Goal: Information Seeking & Learning: Learn about a topic

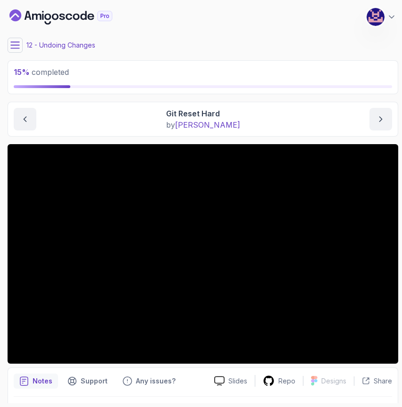
scroll to position [26, 0]
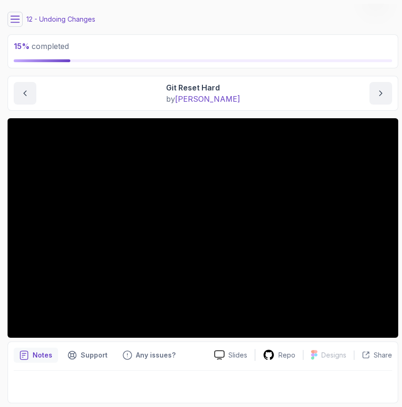
click at [17, 26] on button at bounding box center [15, 19] width 15 height 15
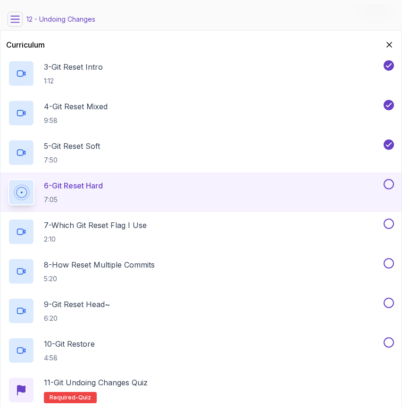
scroll to position [0, 0]
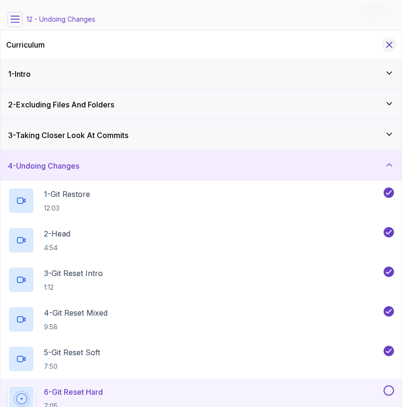
click at [387, 48] on icon "Hide Curriculum for mobile" at bounding box center [389, 45] width 10 height 10
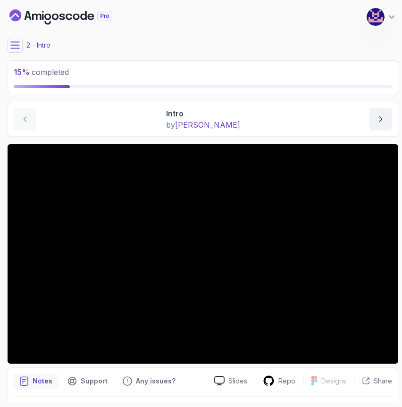
click at [15, 44] on icon at bounding box center [14, 45] width 9 height 9
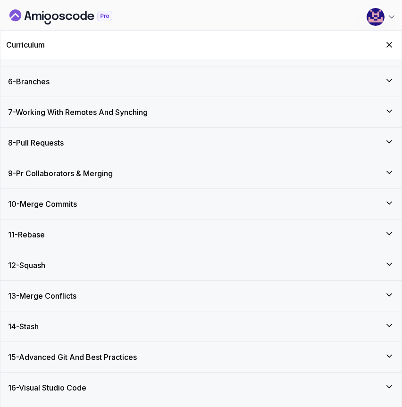
scroll to position [265, 0]
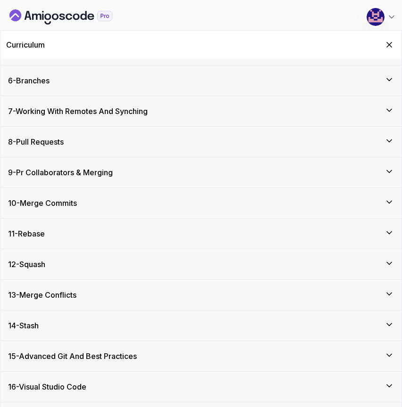
click at [103, 200] on div "10 - Merge Commits" at bounding box center [201, 203] width 386 height 11
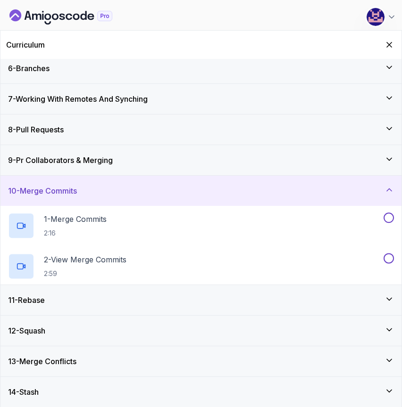
scroll to position [147, 0]
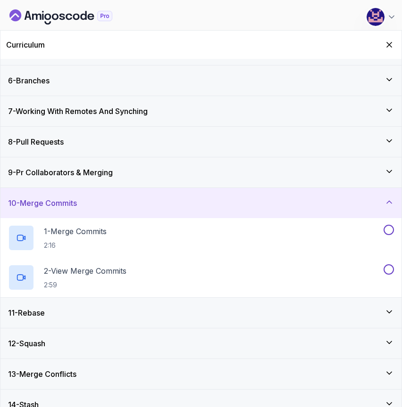
click at [100, 176] on h3 "9 - Pr Collaborators & Merging" at bounding box center [60, 172] width 105 height 11
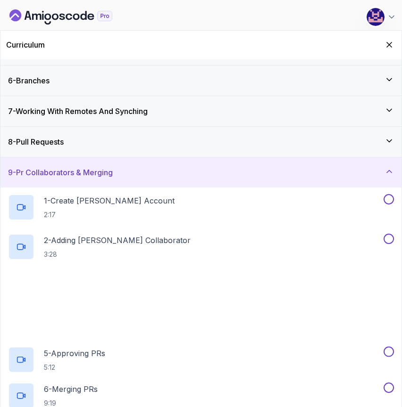
click at [102, 145] on div "8 - Pull Requests" at bounding box center [201, 141] width 386 height 11
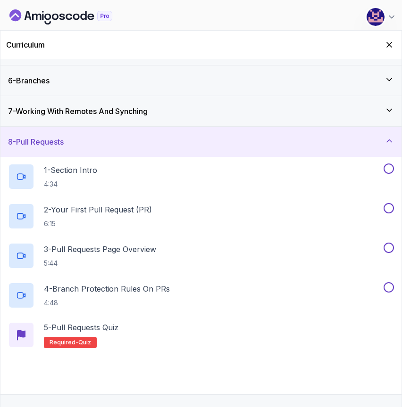
click at [94, 111] on h3 "7 - Working With Remotes And Synching" at bounding box center [78, 111] width 140 height 11
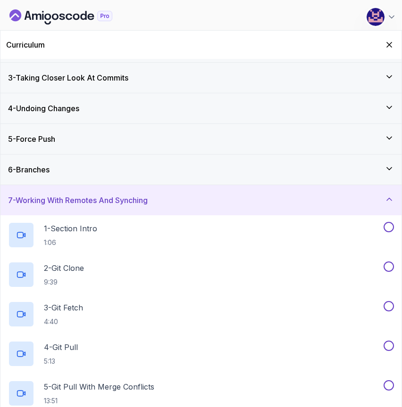
scroll to position [56, 0]
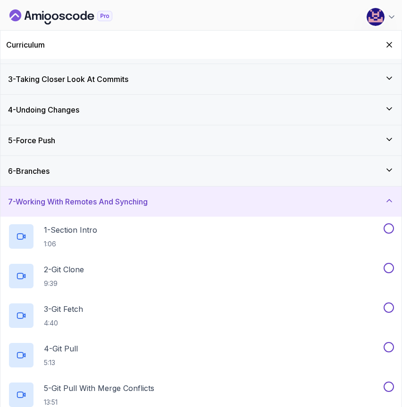
click at [94, 111] on div "4 - Undoing Changes" at bounding box center [201, 109] width 386 height 11
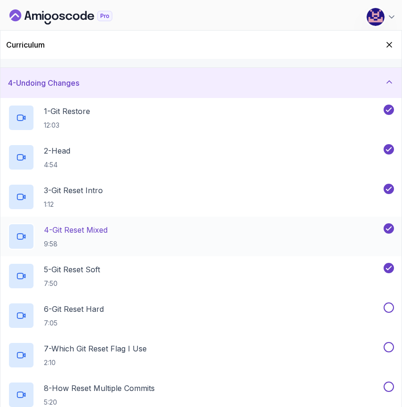
scroll to position [94, 0]
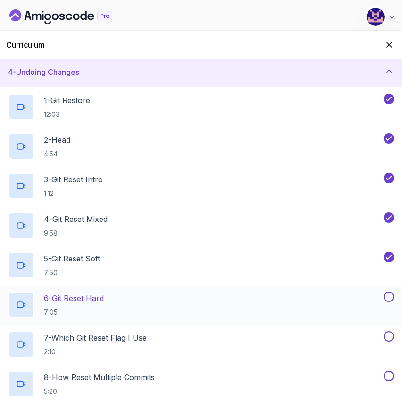
click at [84, 296] on p "6 - Git Reset Hard" at bounding box center [74, 298] width 60 height 11
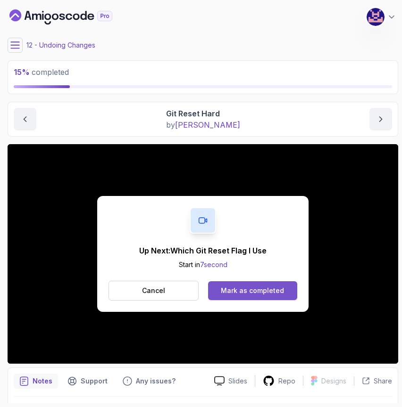
click at [248, 292] on div "Mark as completed" at bounding box center [252, 290] width 63 height 9
click at [240, 290] on div "Mark as completed" at bounding box center [252, 290] width 63 height 9
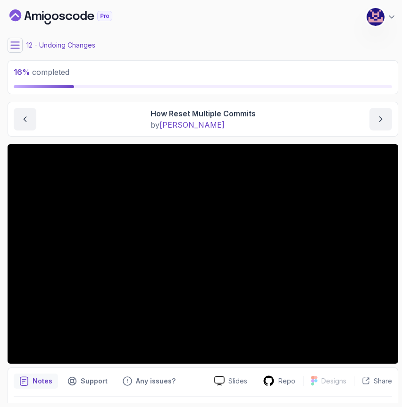
click at [116, 98] on main "My Courses Git for Professionals 408 Points [PERSON_NAME] Coats Software Engine…" at bounding box center [203, 204] width 390 height 400
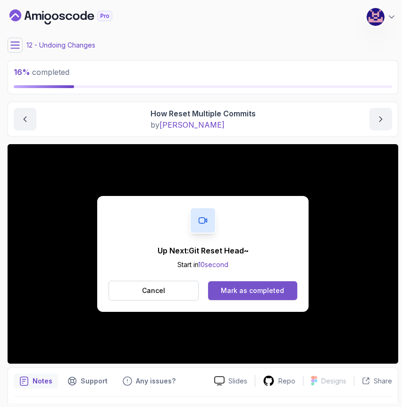
click at [252, 290] on div "Mark as completed" at bounding box center [252, 290] width 63 height 9
click at [249, 290] on div "Mark as completed" at bounding box center [252, 290] width 63 height 9
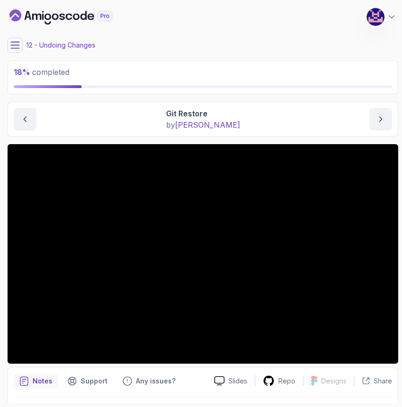
click at [15, 45] on icon at bounding box center [15, 45] width 8 height 6
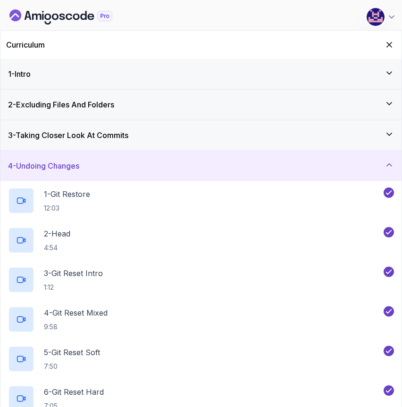
click at [389, 45] on icon "Hide Curriculum for mobile" at bounding box center [389, 44] width 5 height 5
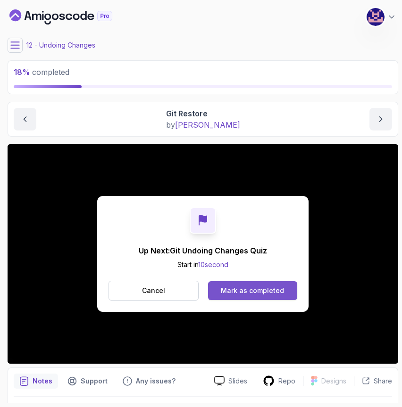
click at [236, 286] on div "Mark as completed" at bounding box center [252, 290] width 63 height 9
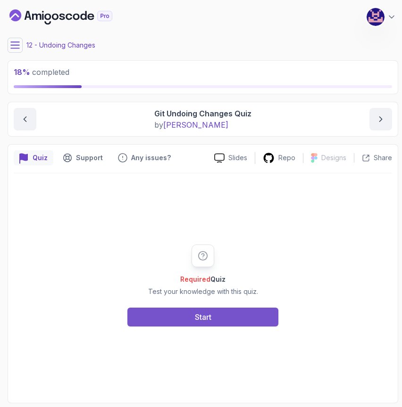
click at [232, 317] on button "Start" at bounding box center [202, 317] width 151 height 19
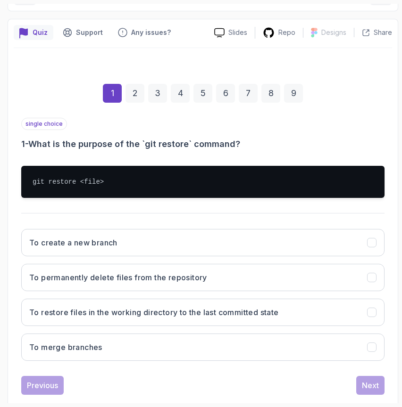
scroll to position [144, 0]
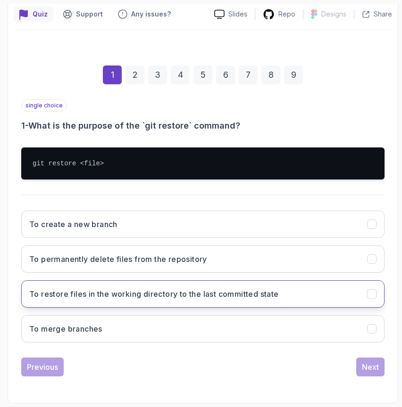
click at [182, 301] on button "To restore files in the working directory to the last committed state" at bounding box center [202, 294] width 363 height 27
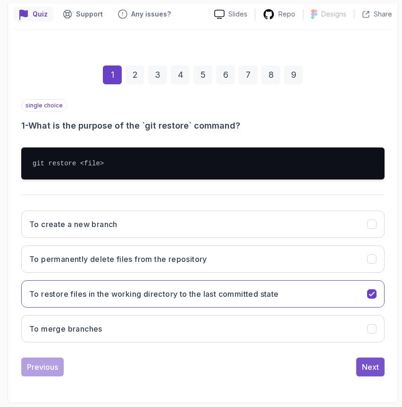
click at [362, 365] on div "Next" at bounding box center [370, 367] width 17 height 11
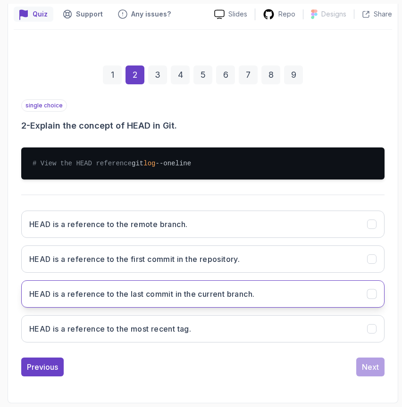
click at [222, 300] on h3 "HEAD is a reference to the last commit in the current branch." at bounding box center [141, 294] width 225 height 11
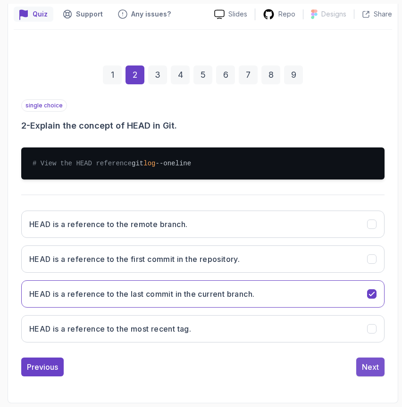
click at [374, 373] on div "Next" at bounding box center [370, 367] width 17 height 11
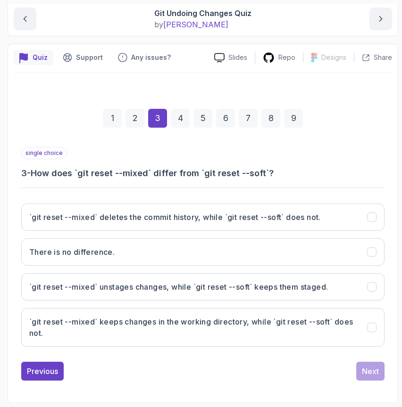
scroll to position [100, 0]
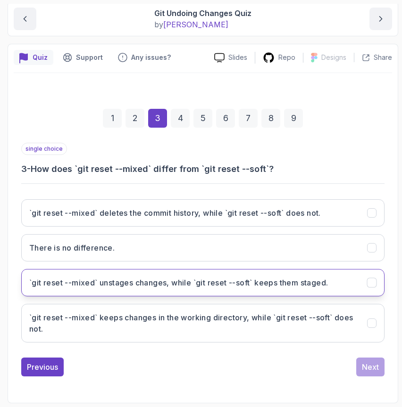
click at [181, 280] on h3 "`git reset --mixed` unstages changes, while `git reset --soft` keeps them stage…" at bounding box center [178, 282] width 298 height 11
click at [372, 368] on div "Next" at bounding box center [370, 367] width 17 height 11
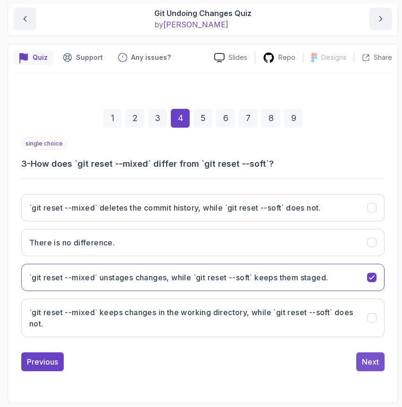
scroll to position [89, 0]
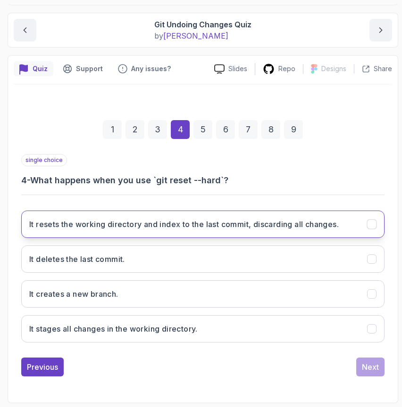
click at [162, 225] on h3 "It resets the working directory and index to the last commit, discarding all ch…" at bounding box center [183, 224] width 309 height 11
click at [372, 364] on div "Next" at bounding box center [370, 367] width 17 height 11
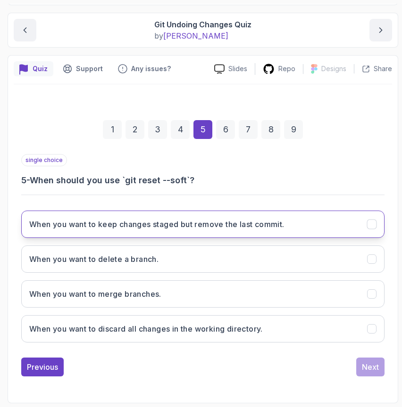
click at [266, 229] on h3 "When you want to keep changes staged but remove the last commit." at bounding box center [156, 224] width 255 height 11
click at [368, 372] on div "Next" at bounding box center [370, 367] width 17 height 11
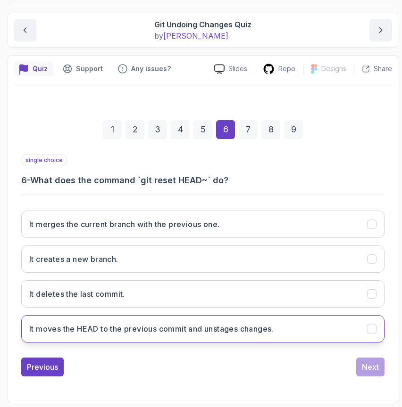
click at [232, 326] on h3 "It moves the HEAD to the previous commit and unstages changes." at bounding box center [151, 328] width 244 height 11
click at [368, 370] on div "Next" at bounding box center [370, 367] width 17 height 11
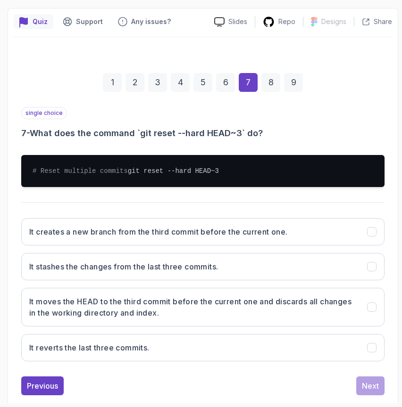
scroll to position [165, 0]
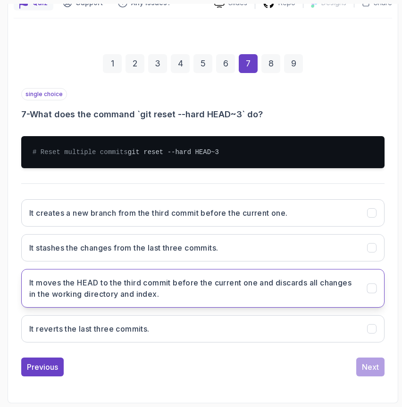
click at [239, 298] on h3 "It moves the HEAD to the third commit before the current one and discards all c…" at bounding box center [192, 288] width 326 height 23
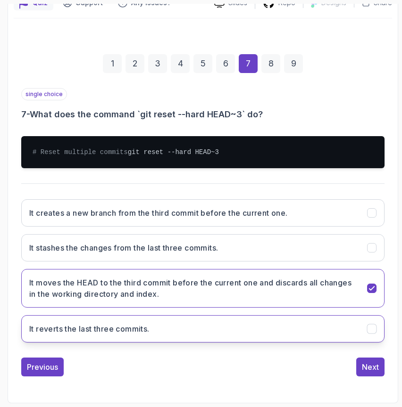
click at [269, 330] on button "It reverts the last three commits." at bounding box center [202, 328] width 363 height 27
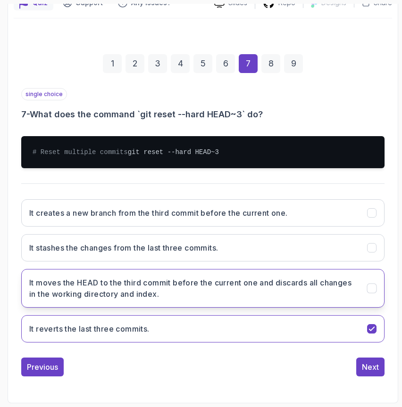
click at [275, 295] on h3 "It moves the HEAD to the third commit before the current one and discards all c…" at bounding box center [192, 288] width 326 height 23
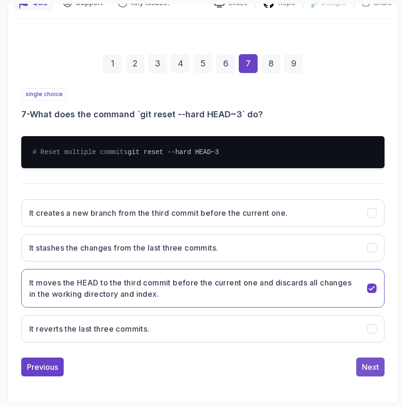
click at [374, 363] on div "Next" at bounding box center [370, 367] width 17 height 11
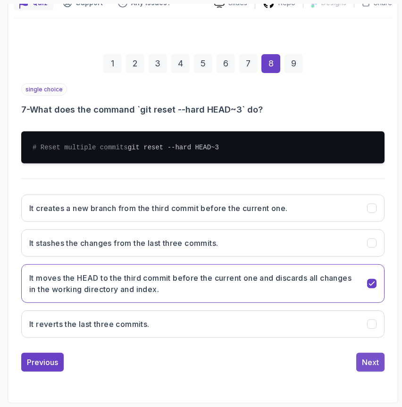
scroll to position [102, 0]
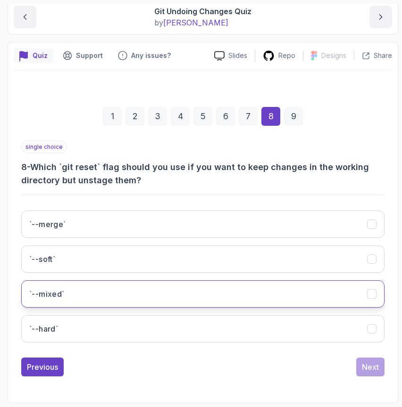
click at [186, 290] on button "`--mixed`" at bounding box center [202, 294] width 363 height 27
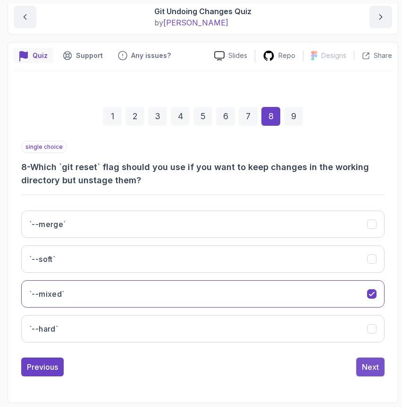
click at [372, 370] on div "Next" at bounding box center [370, 367] width 17 height 11
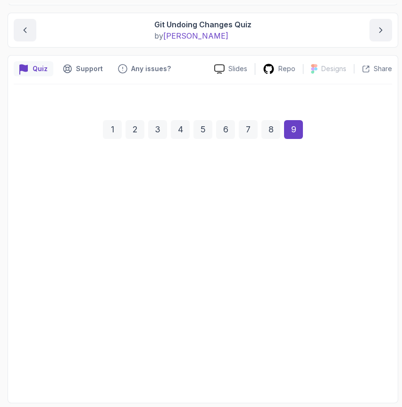
scroll to position [89, 0]
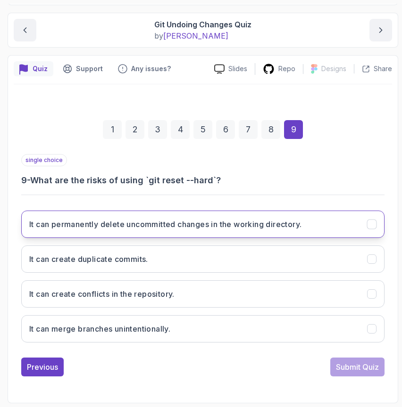
click at [256, 233] on button "It can permanently delete uncommitted changes in the working directory." at bounding box center [202, 224] width 363 height 27
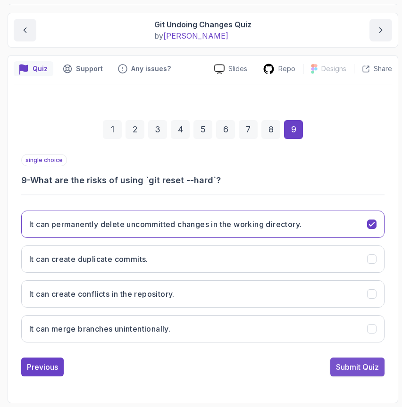
click at [357, 367] on div "Submit Quiz" at bounding box center [357, 367] width 43 height 11
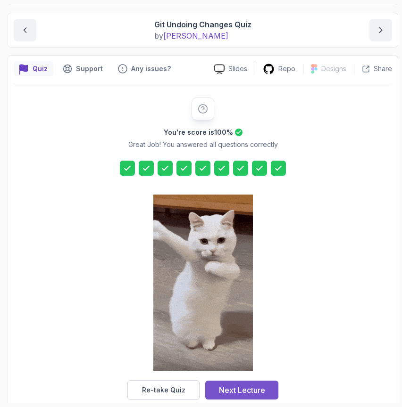
click at [262, 392] on div "Next Lecture" at bounding box center [242, 390] width 46 height 11
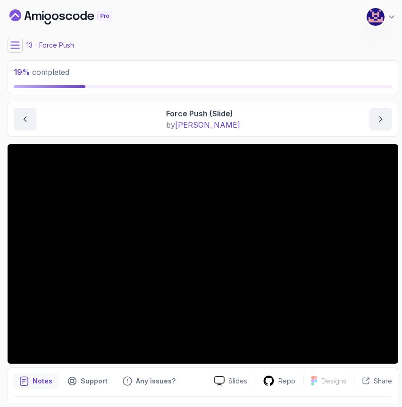
click at [12, 47] on icon at bounding box center [14, 45] width 9 height 9
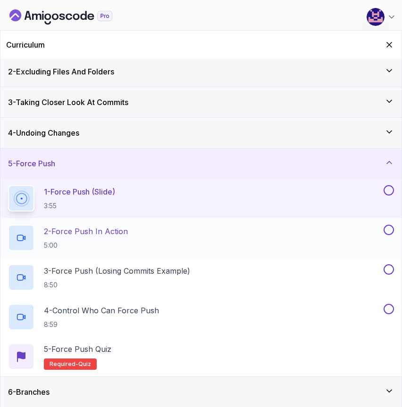
scroll to position [19, 0]
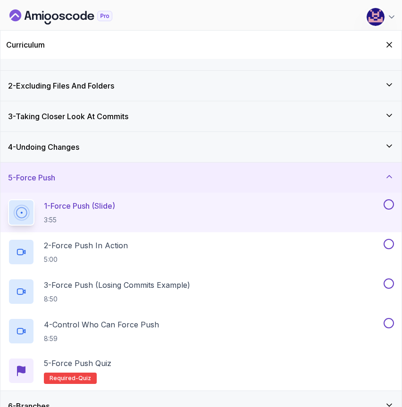
click at [33, 173] on h3 "5 - Force Push" at bounding box center [31, 177] width 47 height 11
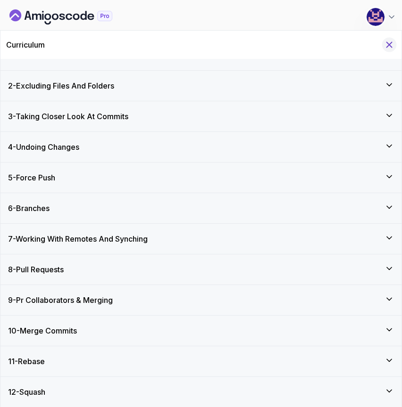
click at [390, 43] on icon "Hide Curriculum for mobile" at bounding box center [389, 44] width 5 height 5
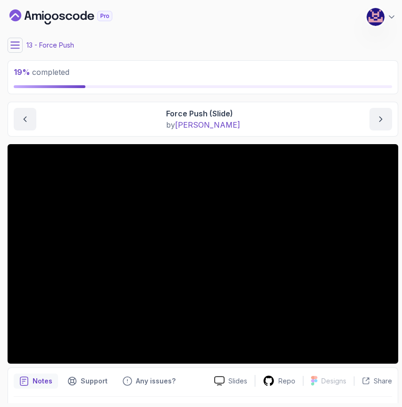
click at [275, 89] on div "19 % completed" at bounding box center [203, 77] width 390 height 34
click at [234, 381] on p "Slides" at bounding box center [237, 381] width 19 height 9
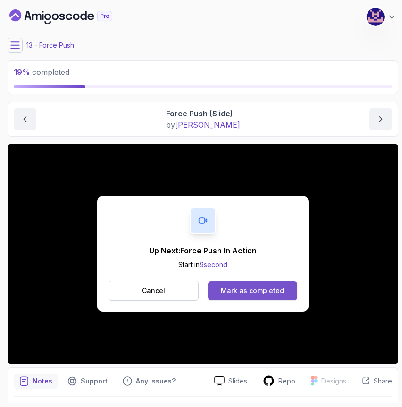
click at [231, 292] on div "Mark as completed" at bounding box center [252, 290] width 63 height 9
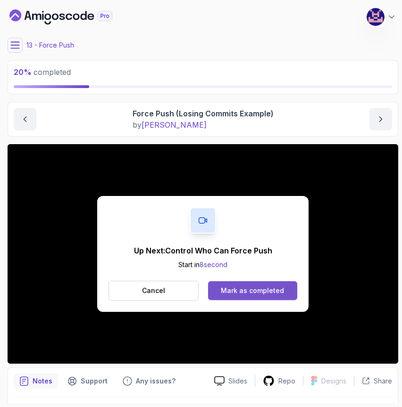
click at [260, 287] on div "Mark as completed" at bounding box center [252, 290] width 63 height 9
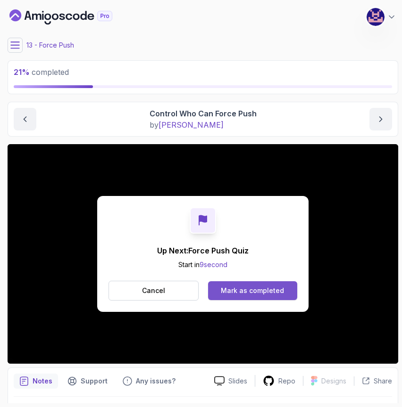
click at [248, 295] on div "Mark as completed" at bounding box center [252, 290] width 63 height 9
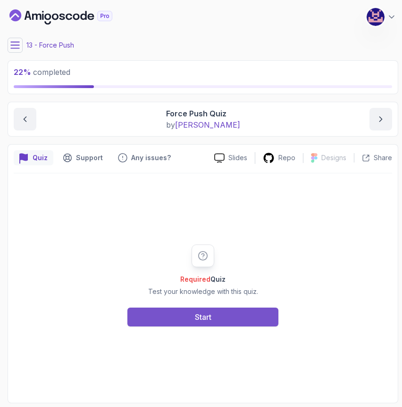
click at [218, 319] on button "Start" at bounding box center [202, 317] width 151 height 19
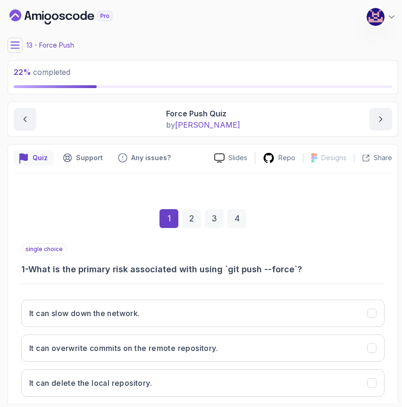
scroll to position [89, 0]
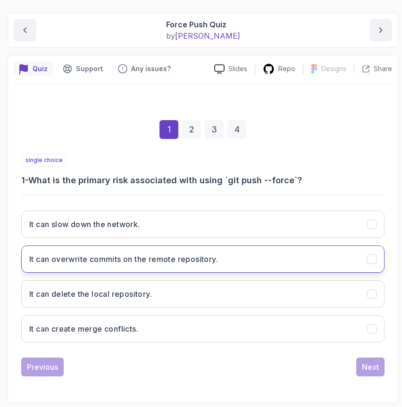
click at [182, 262] on h3 "It can overwrite commits on the remote repository." at bounding box center [123, 259] width 189 height 11
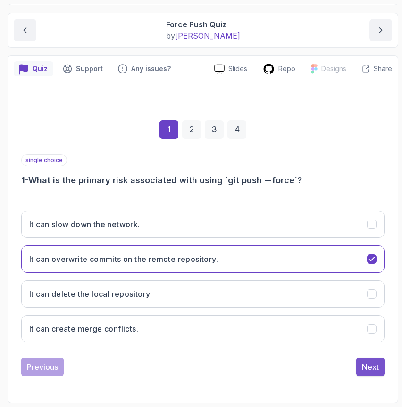
click at [377, 370] on div "Next" at bounding box center [370, 367] width 17 height 11
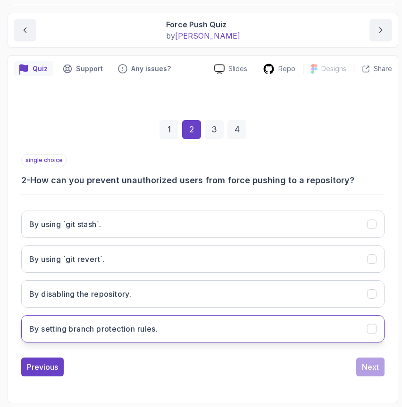
click at [210, 327] on button "By setting branch protection rules." at bounding box center [202, 328] width 363 height 27
click at [371, 367] on div "Next" at bounding box center [370, 367] width 17 height 11
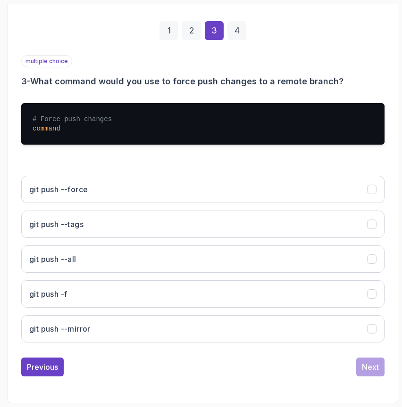
scroll to position [187, 0]
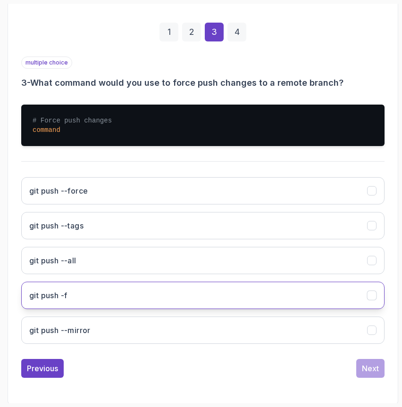
click at [185, 296] on button "git push -f" at bounding box center [202, 295] width 363 height 27
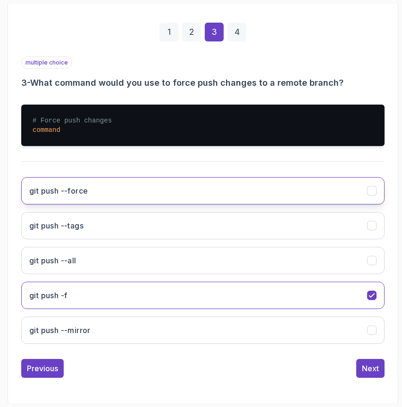
click at [150, 195] on button "git push --force" at bounding box center [202, 190] width 363 height 27
click at [371, 371] on div "Next" at bounding box center [370, 368] width 17 height 11
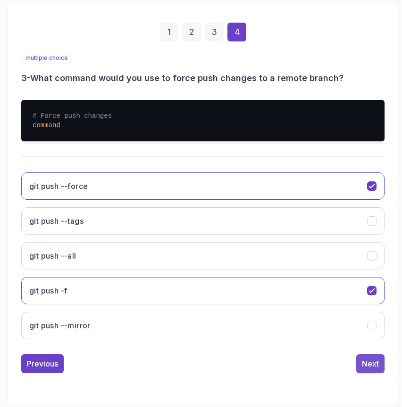
scroll to position [89, 0]
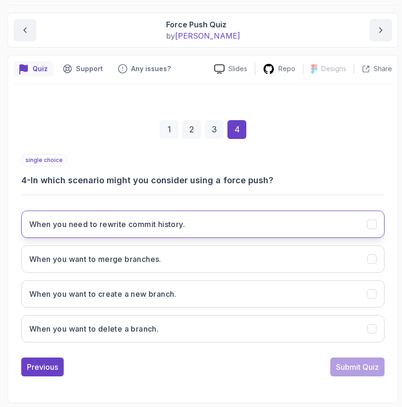
click at [236, 224] on button "When you need to rewrite commit history." at bounding box center [202, 224] width 363 height 27
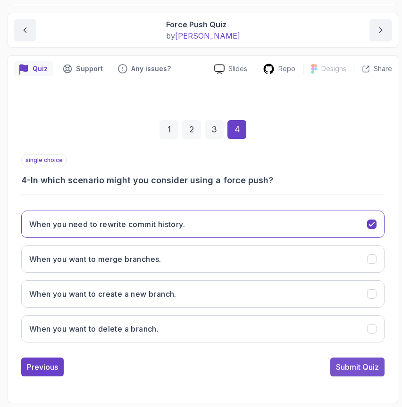
click at [362, 372] on div "Submit Quiz" at bounding box center [357, 367] width 43 height 11
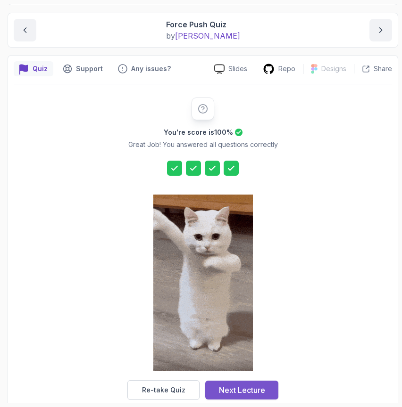
click at [242, 394] on div "Next Lecture" at bounding box center [242, 390] width 46 height 11
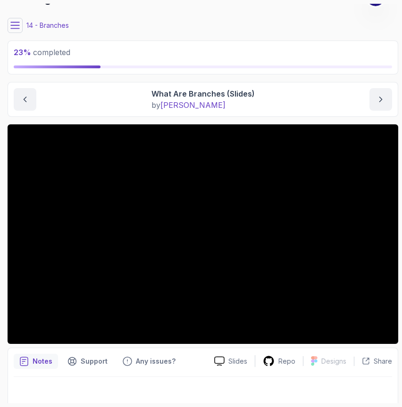
scroll to position [26, 0]
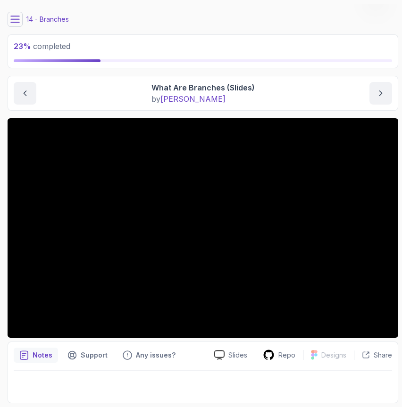
click at [14, 21] on icon at bounding box center [14, 19] width 9 height 9
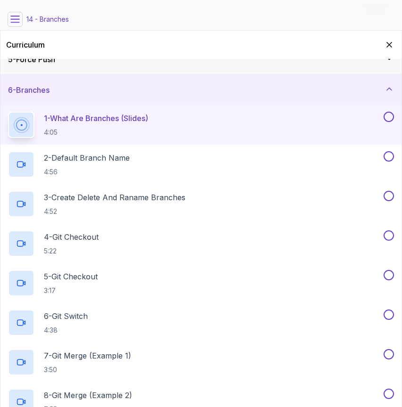
scroll to position [0, 0]
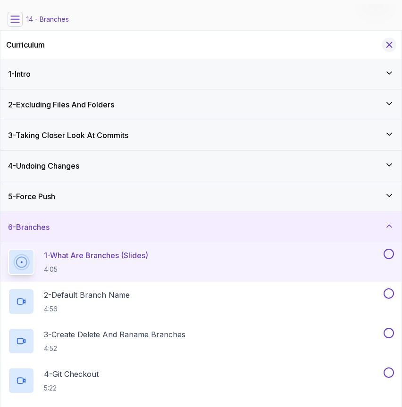
click at [389, 45] on icon "Hide Curriculum for mobile" at bounding box center [389, 44] width 5 height 5
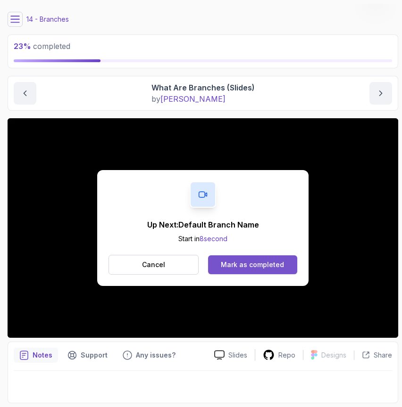
click at [248, 264] on div "Mark as completed" at bounding box center [252, 264] width 63 height 9
click at [250, 268] on div "Mark as completed" at bounding box center [252, 264] width 63 height 9
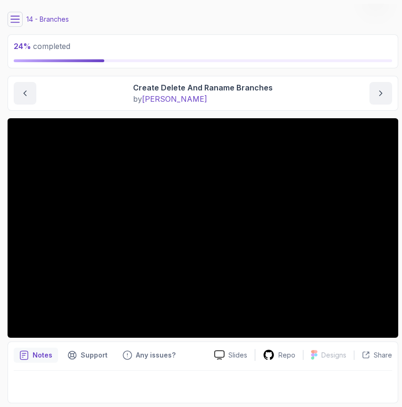
click at [14, 13] on button at bounding box center [15, 19] width 15 height 15
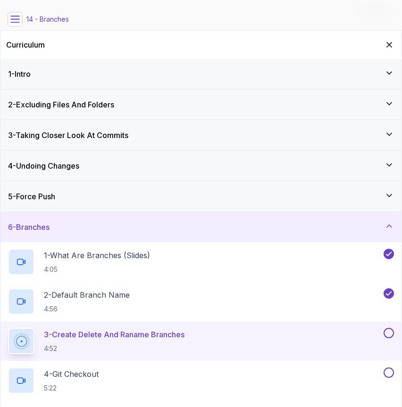
click at [143, 138] on div "3 - Taking Closer Look At Commits" at bounding box center [201, 135] width 386 height 11
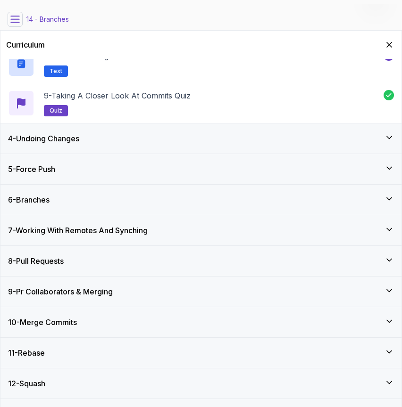
click at [141, 139] on div "4 - Undoing Changes" at bounding box center [201, 138] width 386 height 11
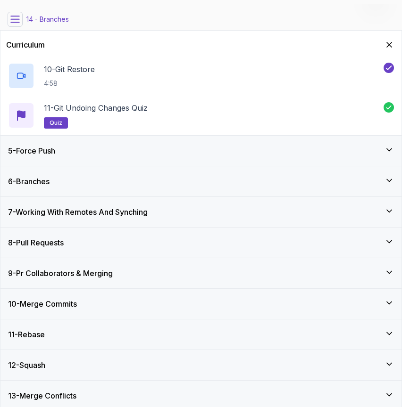
click at [117, 150] on div "5 - Force Push" at bounding box center [201, 150] width 386 height 11
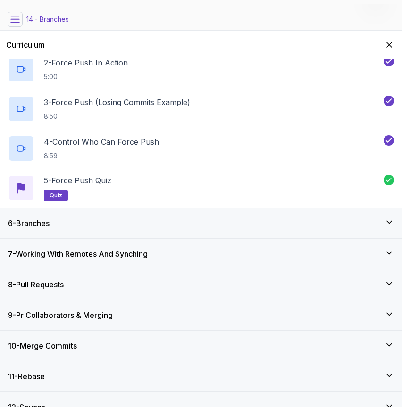
click at [83, 229] on div "6 - Branches" at bounding box center [201, 223] width 386 height 11
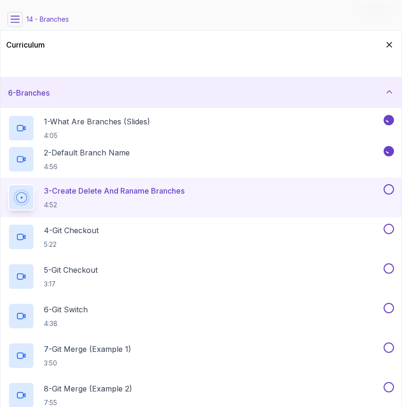
scroll to position [155, 0]
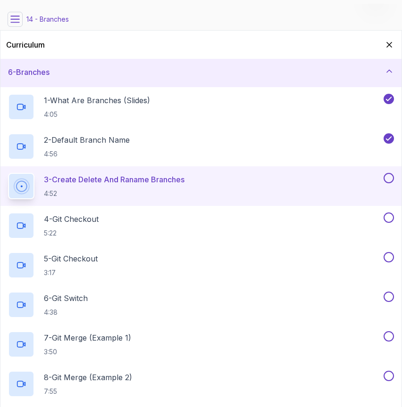
click at [163, 185] on h2 "3 - Create Delete And Raname Branches 4:52" at bounding box center [114, 186] width 141 height 25
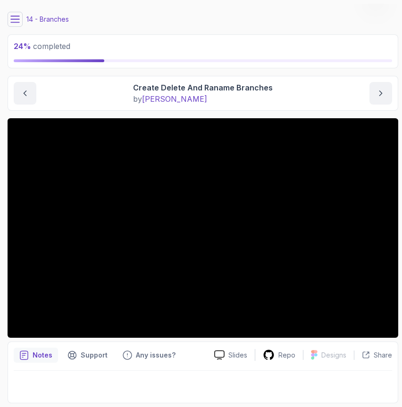
click at [300, 75] on main "My Courses Git for Professionals 408 Points [PERSON_NAME] Coats Software Engine…" at bounding box center [203, 204] width 390 height 400
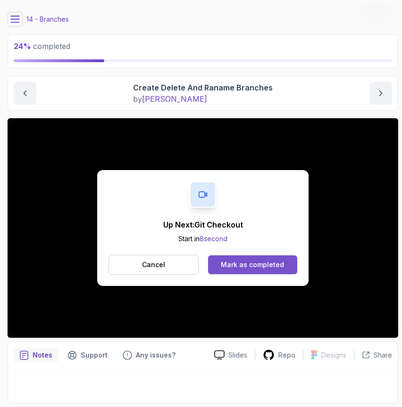
click at [253, 266] on div "Mark as completed" at bounding box center [252, 264] width 63 height 9
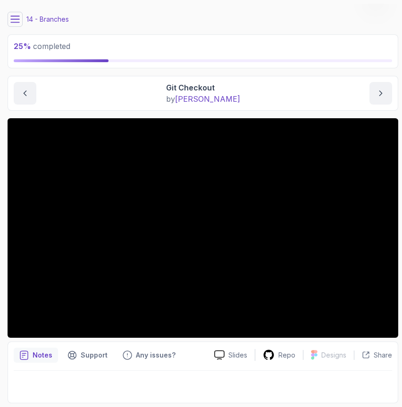
click at [219, 72] on main "My Courses Git for Professionals 408 Points [PERSON_NAME] Coats Software Engine…" at bounding box center [203, 204] width 390 height 400
click at [3, 349] on section "25 % completed 1 - Intro 2 - Excluding Files And Folders 3 - Taking Closer Look…" at bounding box center [201, 203] width 402 height 407
click at [193, 19] on div "14 - Branches" at bounding box center [203, 19] width 390 height 15
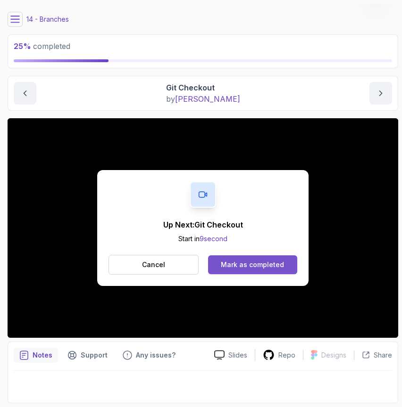
click at [242, 259] on button "Mark as completed" at bounding box center [252, 265] width 89 height 19
click at [247, 265] on div "Mark as completed" at bounding box center [252, 264] width 63 height 9
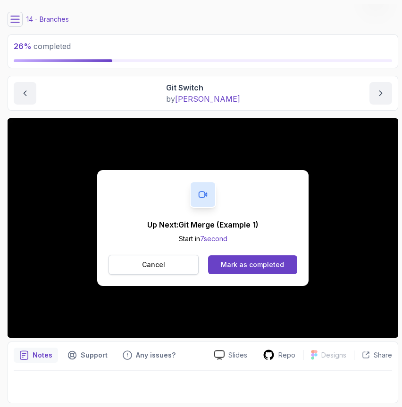
click at [154, 271] on button "Cancel" at bounding box center [153, 265] width 90 height 20
click at [252, 265] on div "Mark as completed" at bounding box center [252, 264] width 63 height 9
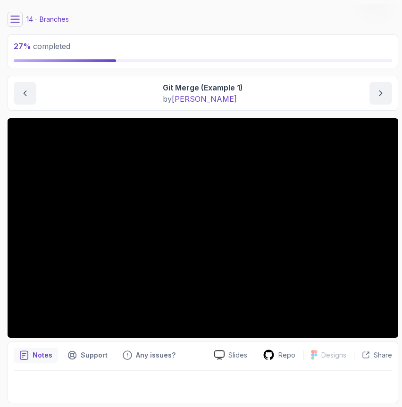
click at [117, 69] on main "My Courses Git for Professionals 408 Points [PERSON_NAME] Coats Software Engine…" at bounding box center [203, 204] width 390 height 400
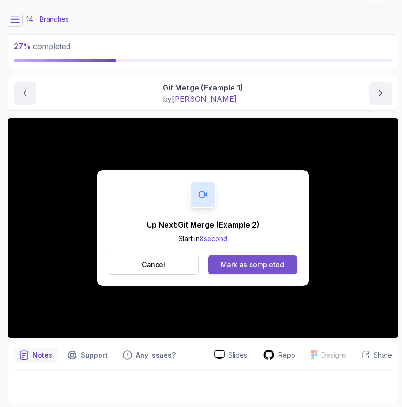
click at [255, 264] on div "Mark as completed" at bounding box center [252, 264] width 63 height 9
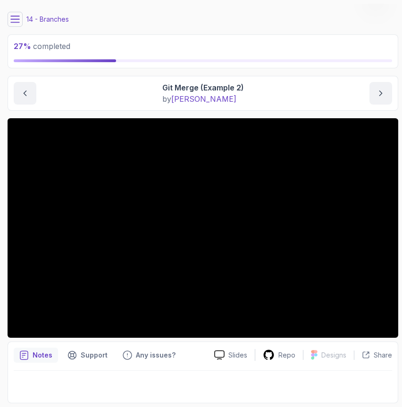
click at [17, 19] on icon at bounding box center [15, 19] width 8 height 6
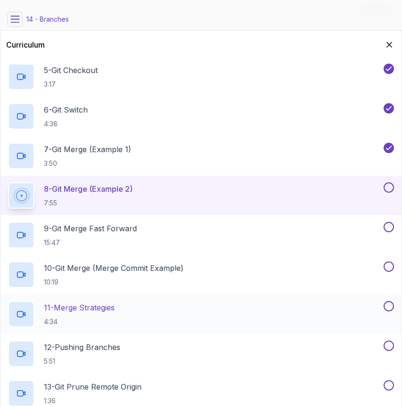
scroll to position [334, 0]
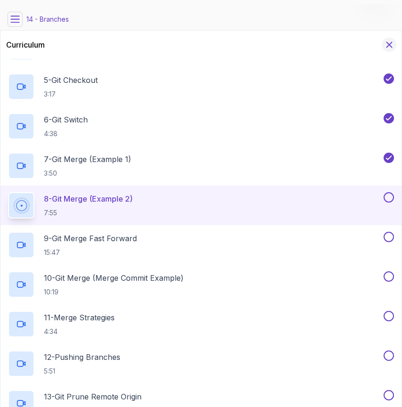
click at [388, 42] on icon "Hide Curriculum for mobile" at bounding box center [389, 45] width 10 height 10
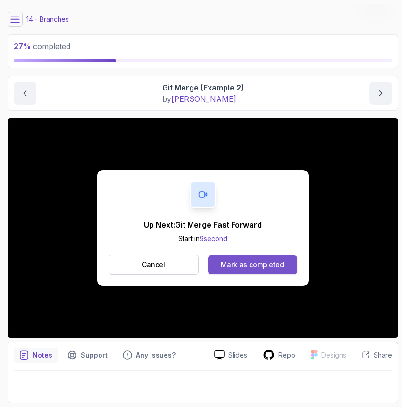
click at [253, 263] on div "Mark as completed" at bounding box center [252, 264] width 63 height 9
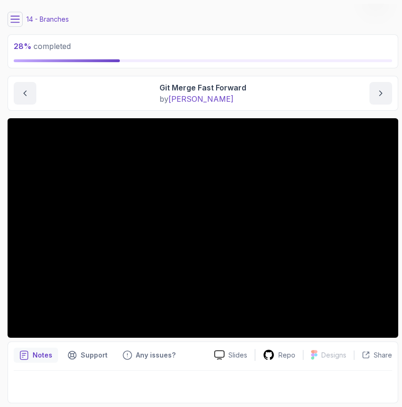
click at [18, 20] on icon at bounding box center [14, 19] width 9 height 9
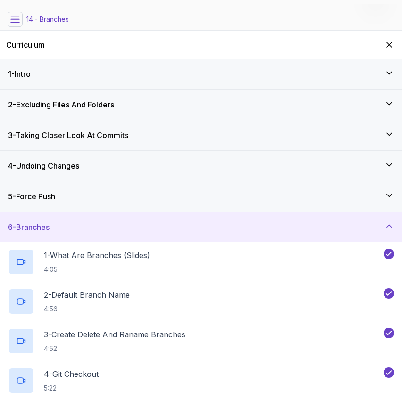
click at [72, 168] on h3 "4 - Undoing Changes" at bounding box center [43, 165] width 71 height 11
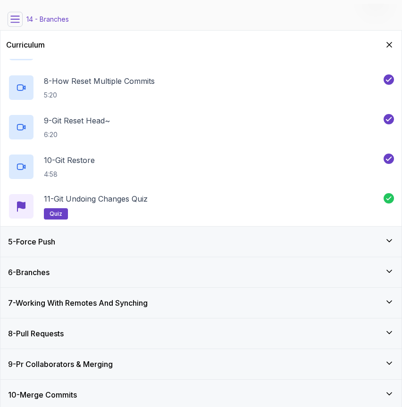
scroll to position [419, 0]
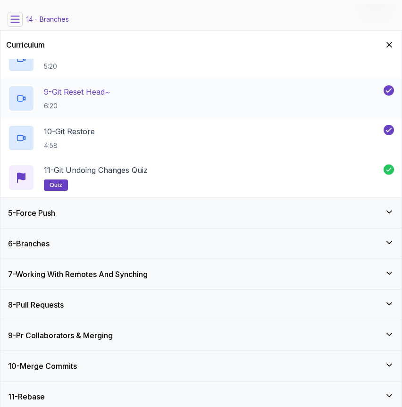
click at [101, 101] on h2 "9 - Git Reset Head~ 6:20" at bounding box center [77, 98] width 66 height 25
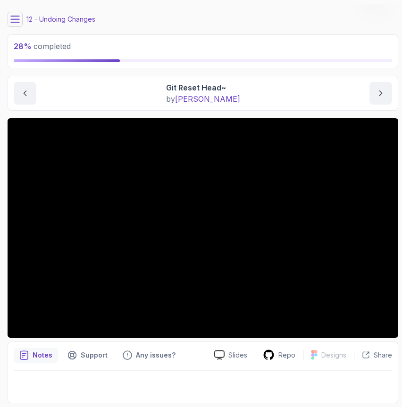
click at [12, 19] on icon at bounding box center [15, 19] width 8 height 6
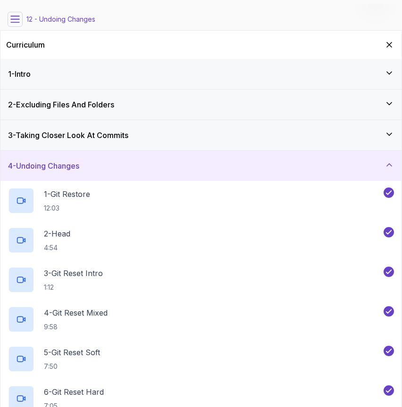
click at [38, 177] on div "4 - Undoing Changes" at bounding box center [200, 166] width 401 height 30
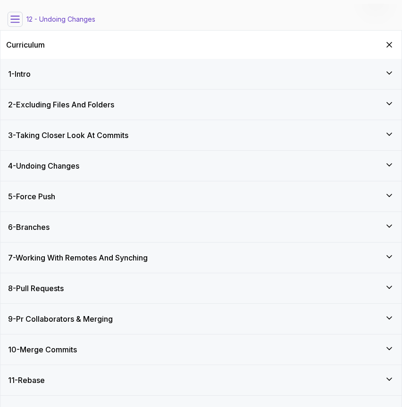
click at [43, 224] on h3 "6 - Branches" at bounding box center [28, 227] width 41 height 11
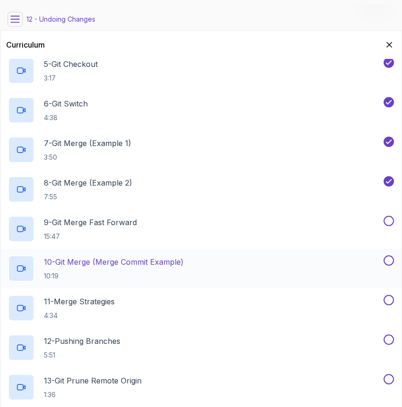
scroll to position [357, 0]
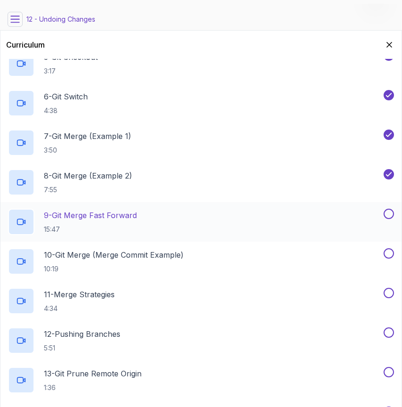
click at [120, 220] on p "9 - Git Merge Fast Forward" at bounding box center [90, 215] width 93 height 11
click at [122, 215] on p "9 - Git Merge Fast Forward" at bounding box center [90, 215] width 93 height 11
click at [21, 216] on div at bounding box center [21, 222] width 26 height 26
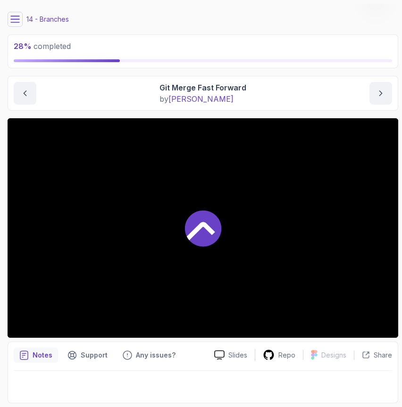
click at [333, 212] on div at bounding box center [203, 228] width 390 height 220
click at [279, 108] on div "Branches Git Merge Fast Forward Git Merge Fast Forward by [PERSON_NAME]" at bounding box center [203, 93] width 390 height 35
click at [303, 67] on div "28 % completed" at bounding box center [203, 51] width 390 height 34
click at [300, 69] on main "My Courses Git for Professionals 408 Points [PERSON_NAME] Coats Software Engine…" at bounding box center [203, 204] width 390 height 400
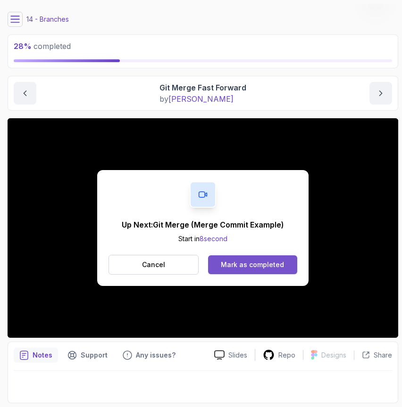
click at [255, 264] on div "Mark as completed" at bounding box center [252, 264] width 63 height 9
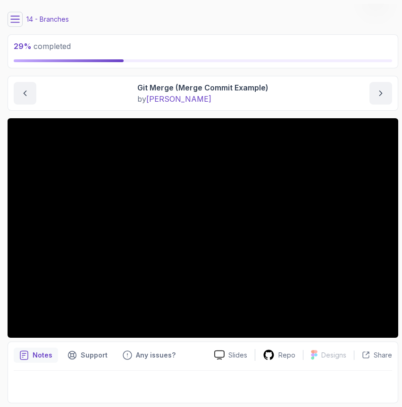
click at [225, 101] on p "by [PERSON_NAME]" at bounding box center [202, 98] width 131 height 11
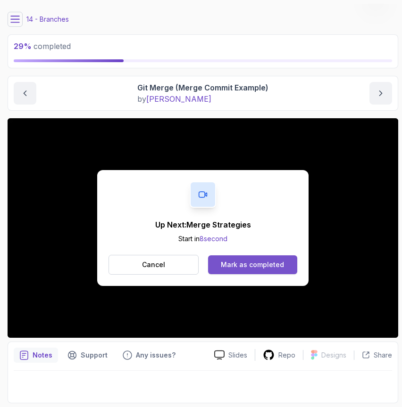
click at [253, 265] on div "Mark as completed" at bounding box center [252, 264] width 63 height 9
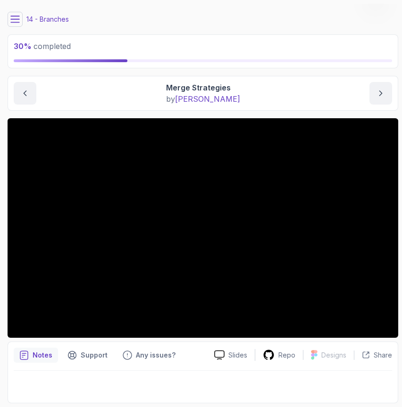
click at [242, 12] on div "14 - Branches" at bounding box center [203, 19] width 390 height 15
